Goal: Task Accomplishment & Management: Manage account settings

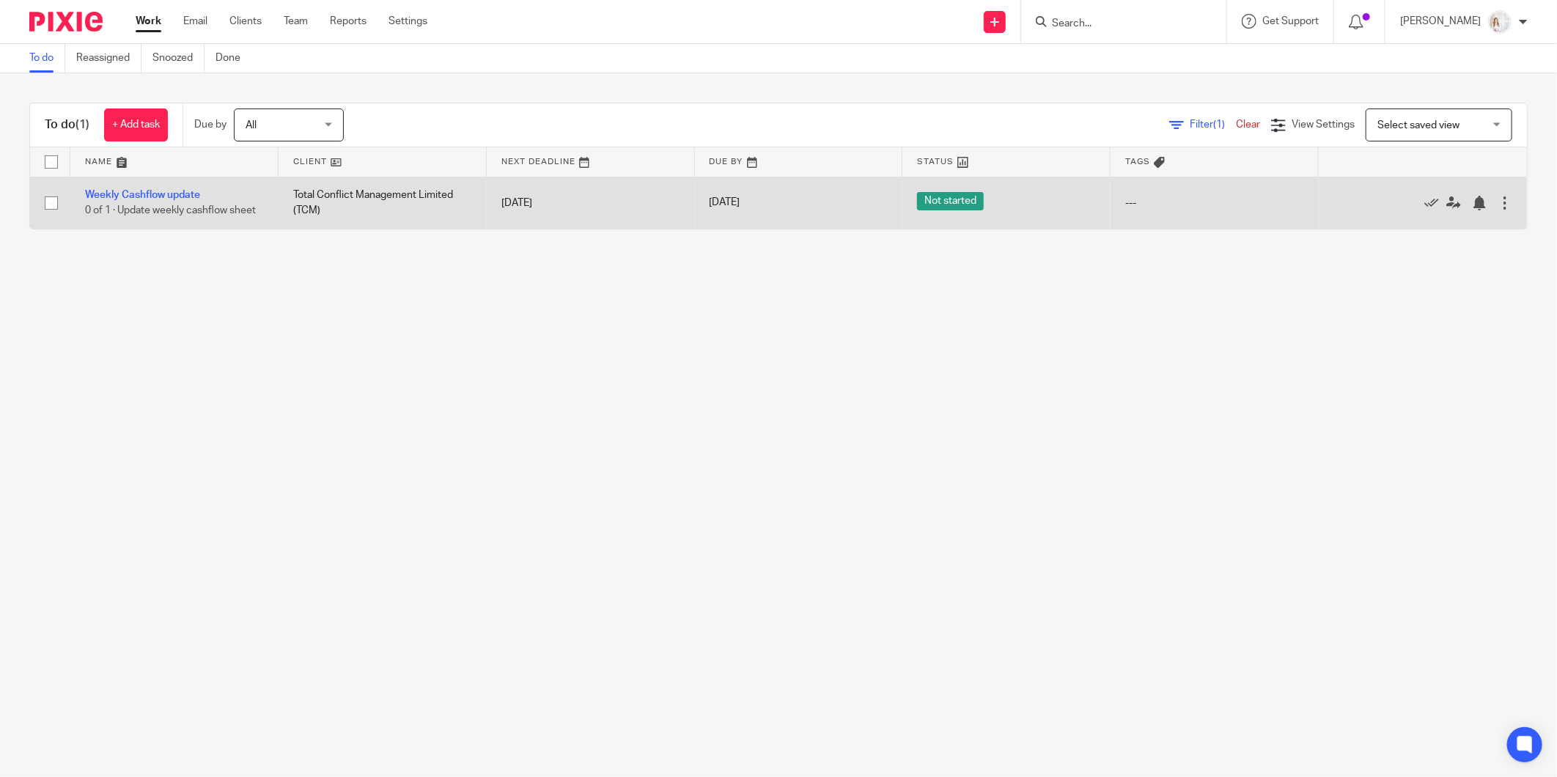
click at [34, 199] on td at bounding box center [50, 203] width 40 height 52
click at [46, 202] on input "checkbox" at bounding box center [51, 203] width 28 height 28
checkbox input "true"
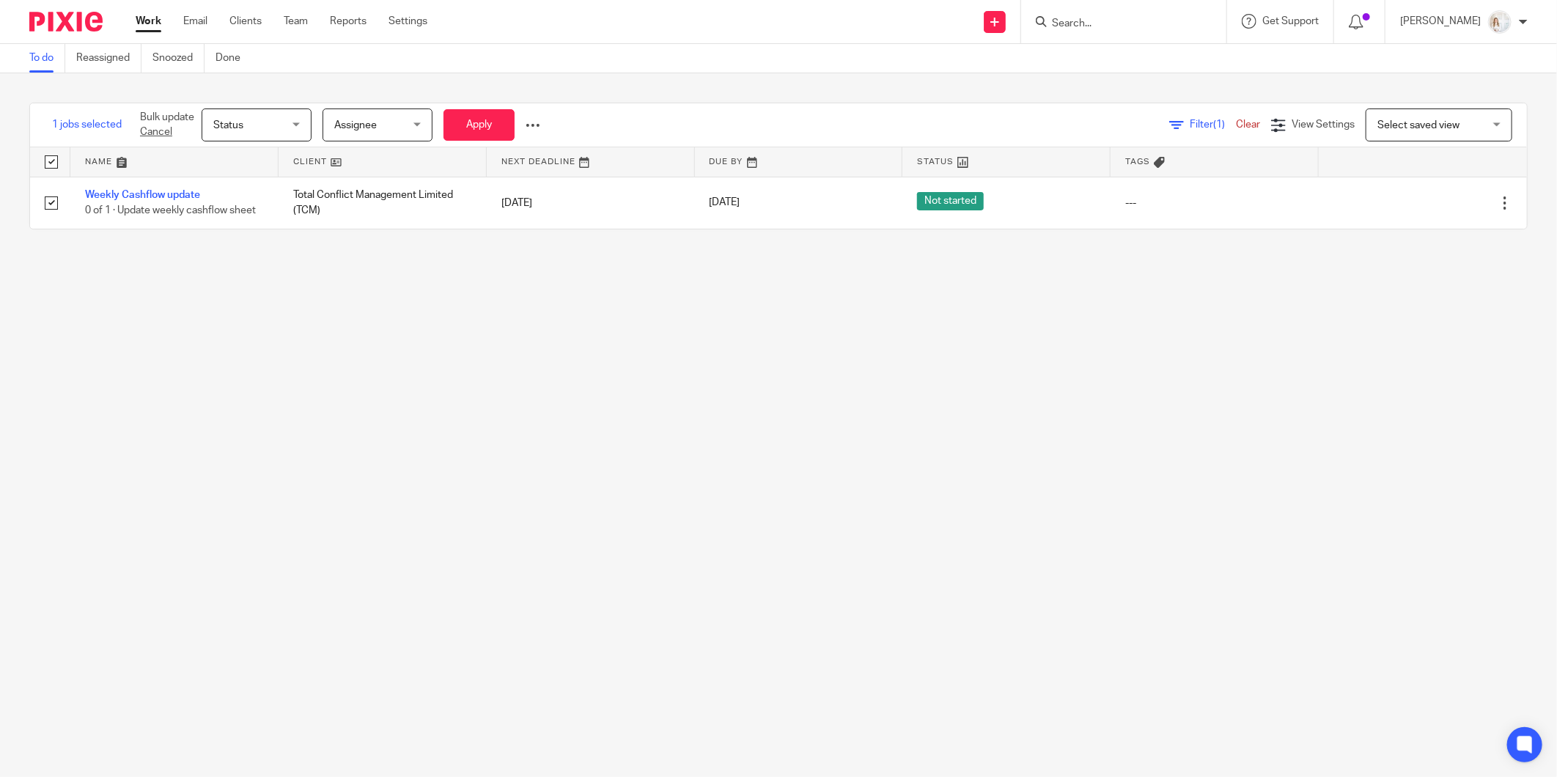
click at [288, 125] on span "Status" at bounding box center [252, 124] width 78 height 31
click at [247, 243] on li "Done" at bounding box center [257, 246] width 108 height 30
click at [422, 163] on link at bounding box center [383, 161] width 208 height 29
click at [453, 129] on button "Apply" at bounding box center [479, 125] width 71 height 32
